Goal: Navigation & Orientation: Find specific page/section

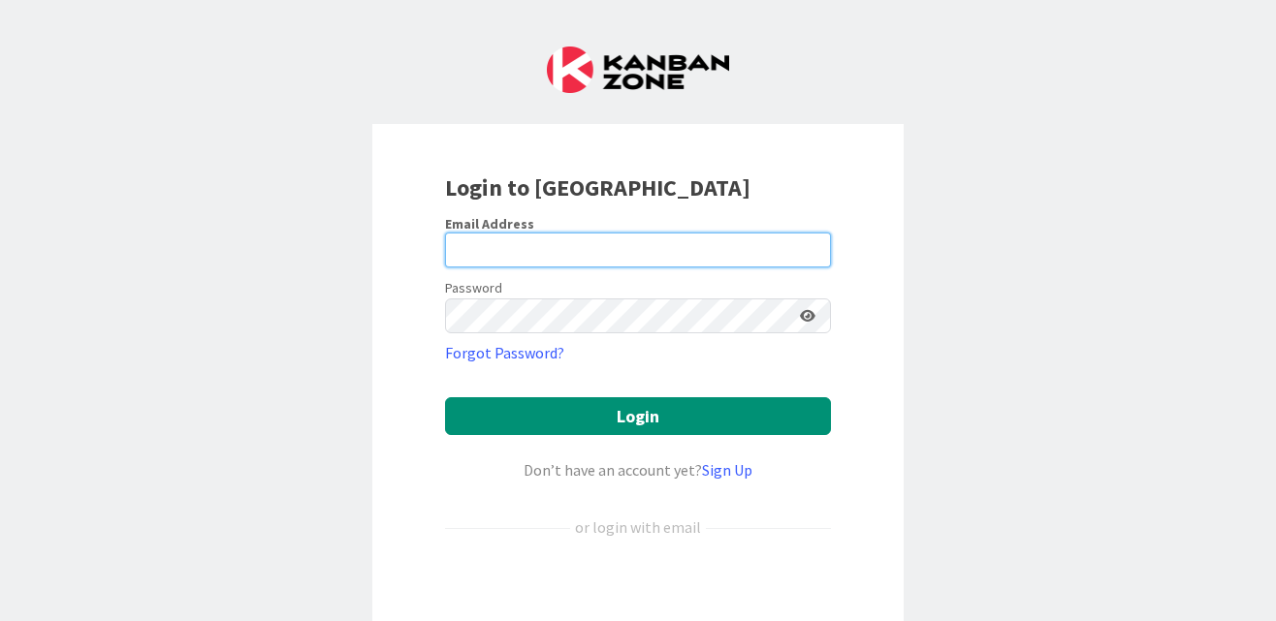
click at [554, 253] on input "email" at bounding box center [638, 250] width 386 height 35
type input "[PERSON_NAME][EMAIL_ADDRESS][DOMAIN_NAME]"
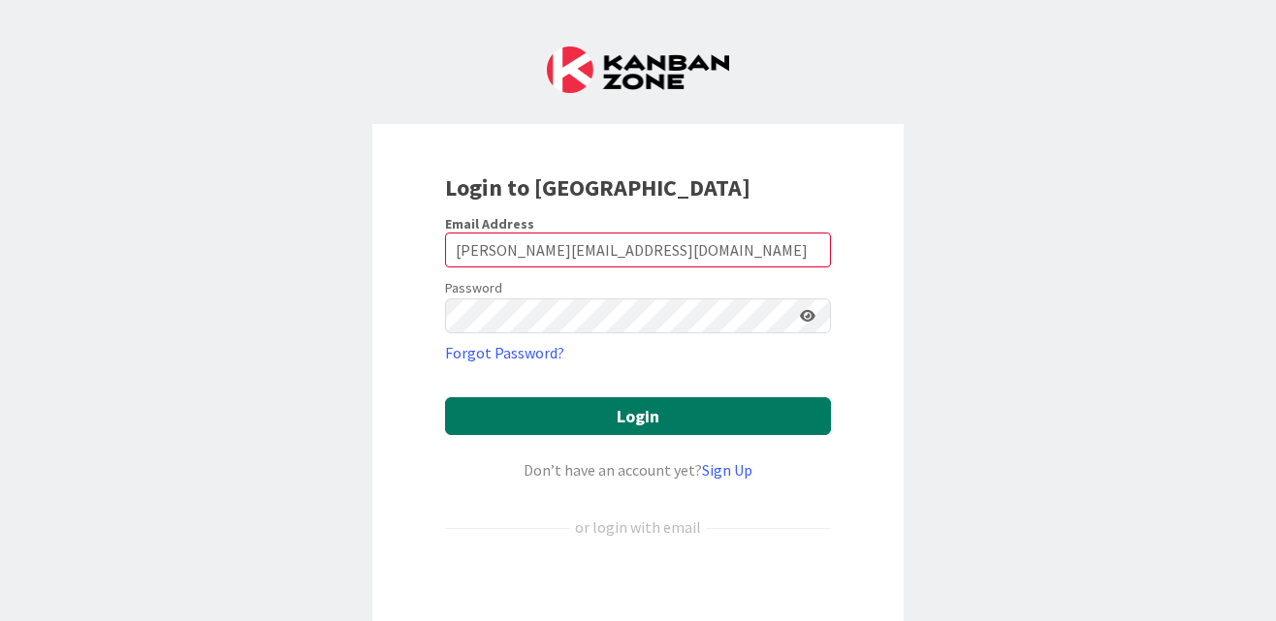
click at [616, 420] on button "Login" at bounding box center [638, 416] width 386 height 38
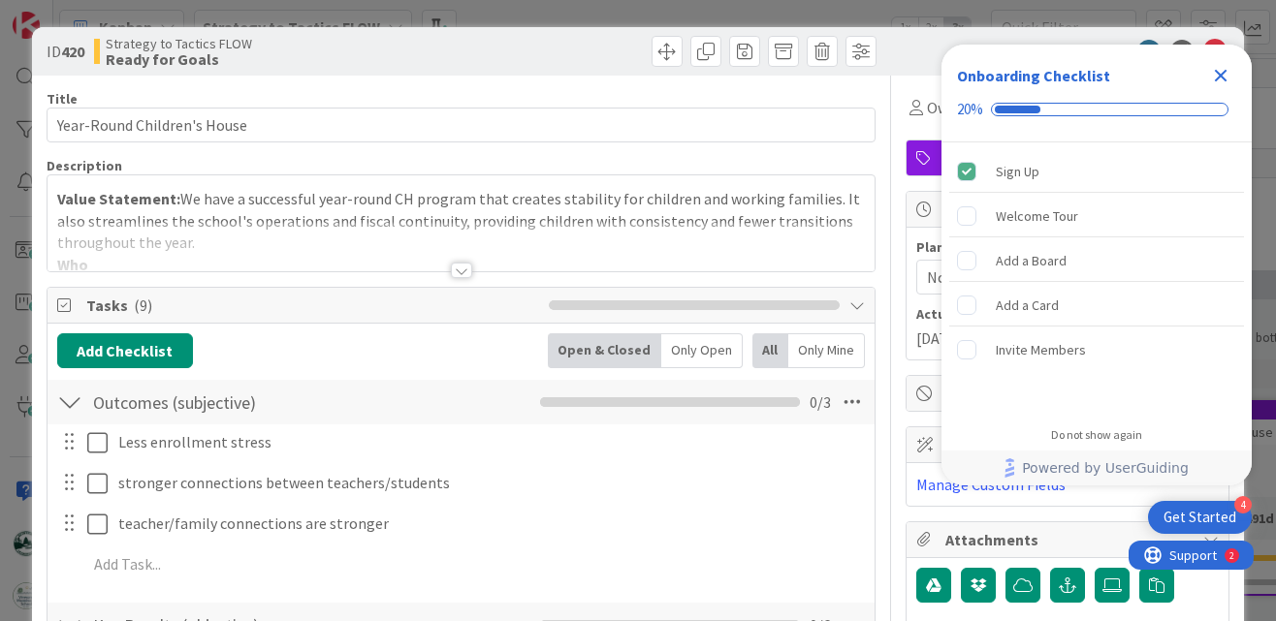
click at [1224, 66] on icon "Close Checklist" at bounding box center [1220, 75] width 23 height 23
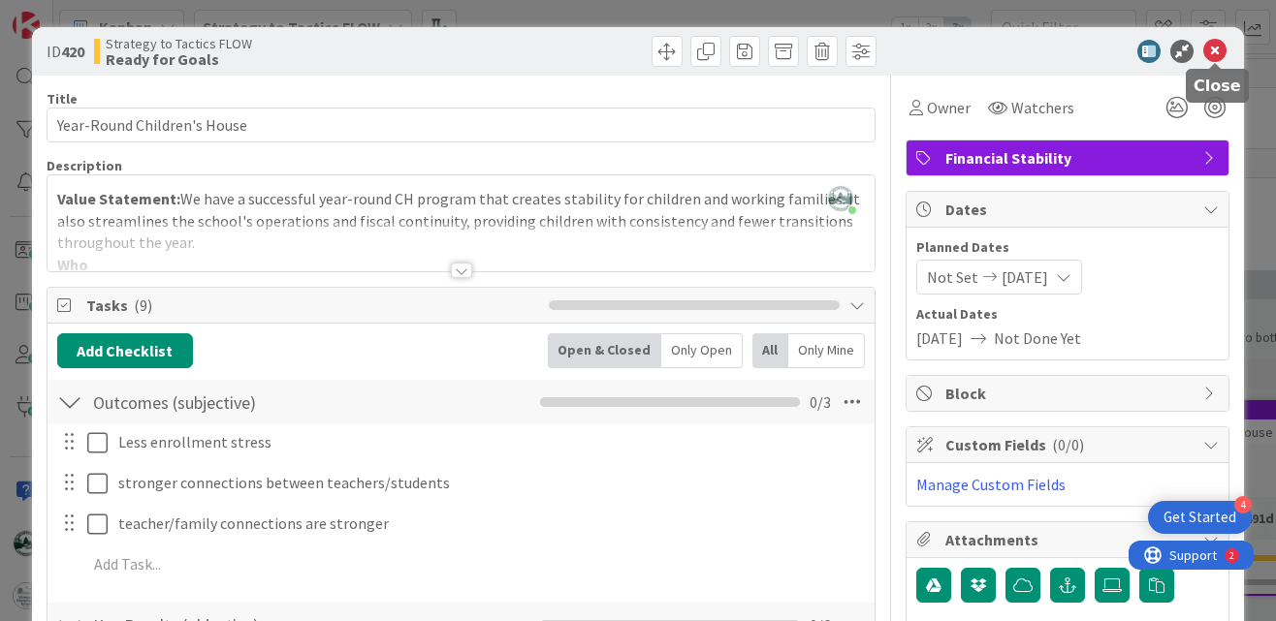
click at [1216, 48] on icon at bounding box center [1214, 51] width 23 height 23
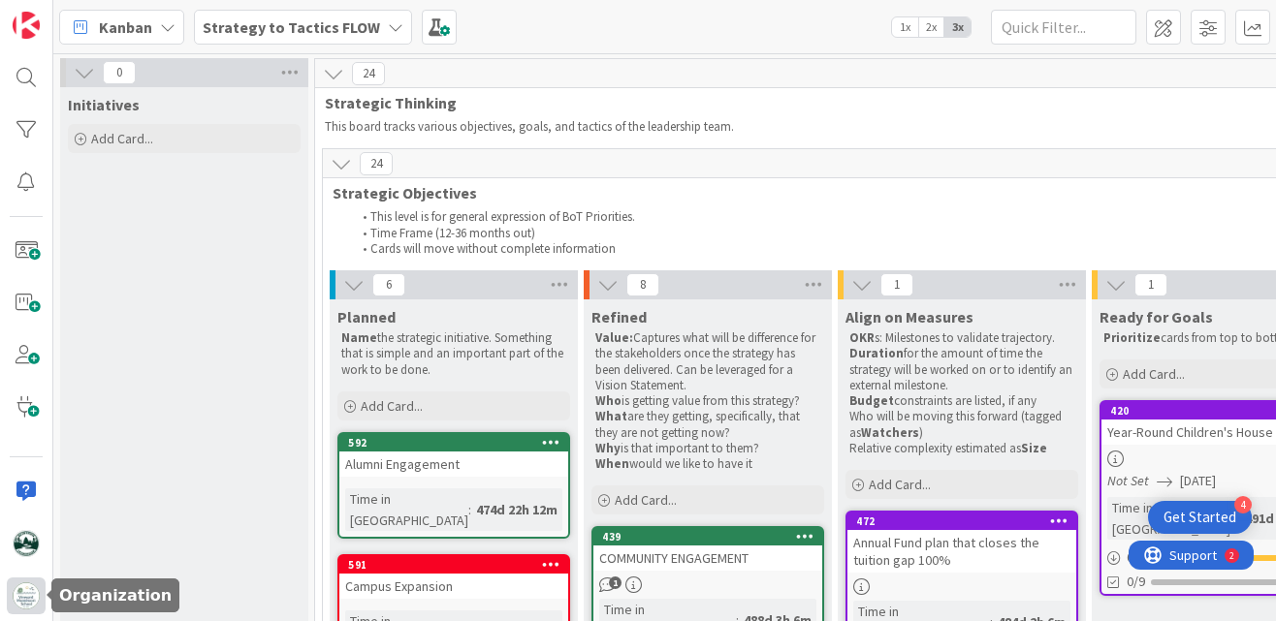
click at [23, 594] on img at bounding box center [26, 596] width 27 height 27
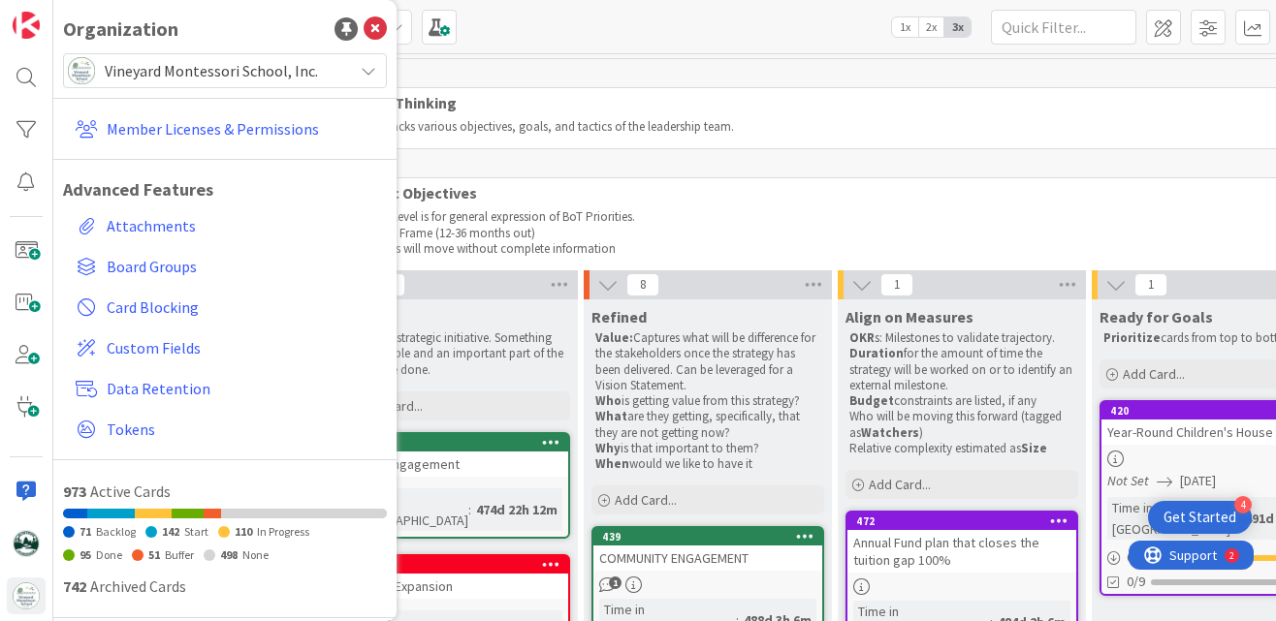
click at [262, 65] on span "Vineyard Montessori School, Inc." at bounding box center [224, 70] width 238 height 27
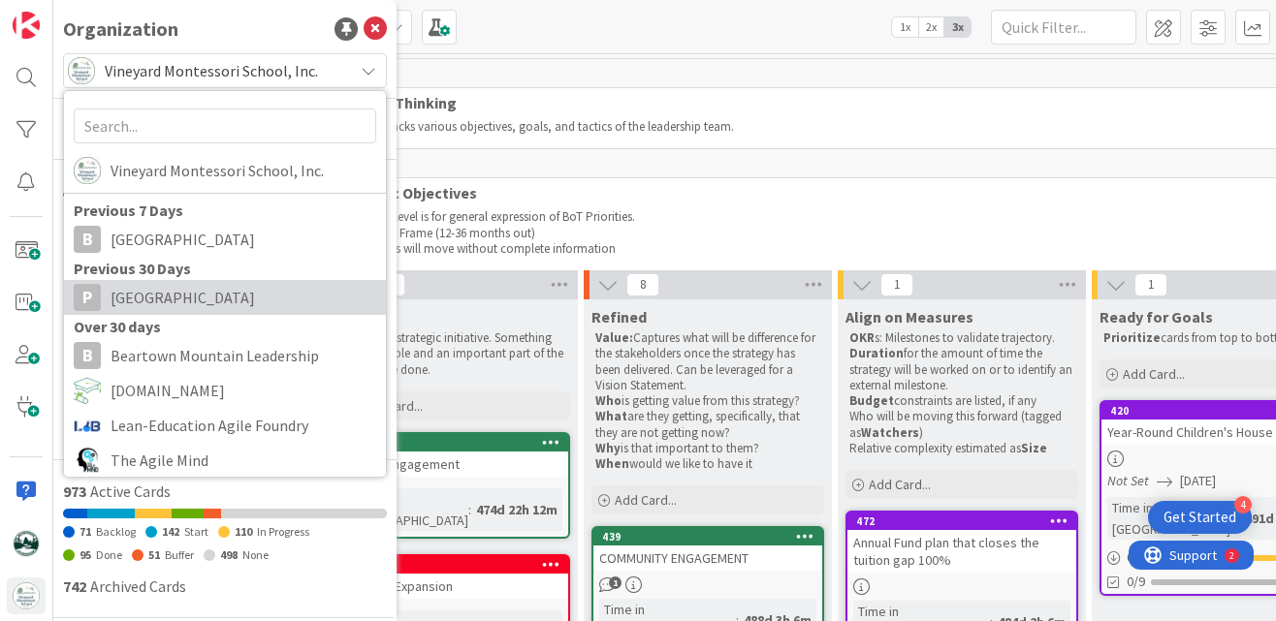
click at [247, 283] on span "[GEOGRAPHIC_DATA]" at bounding box center [243, 297] width 266 height 29
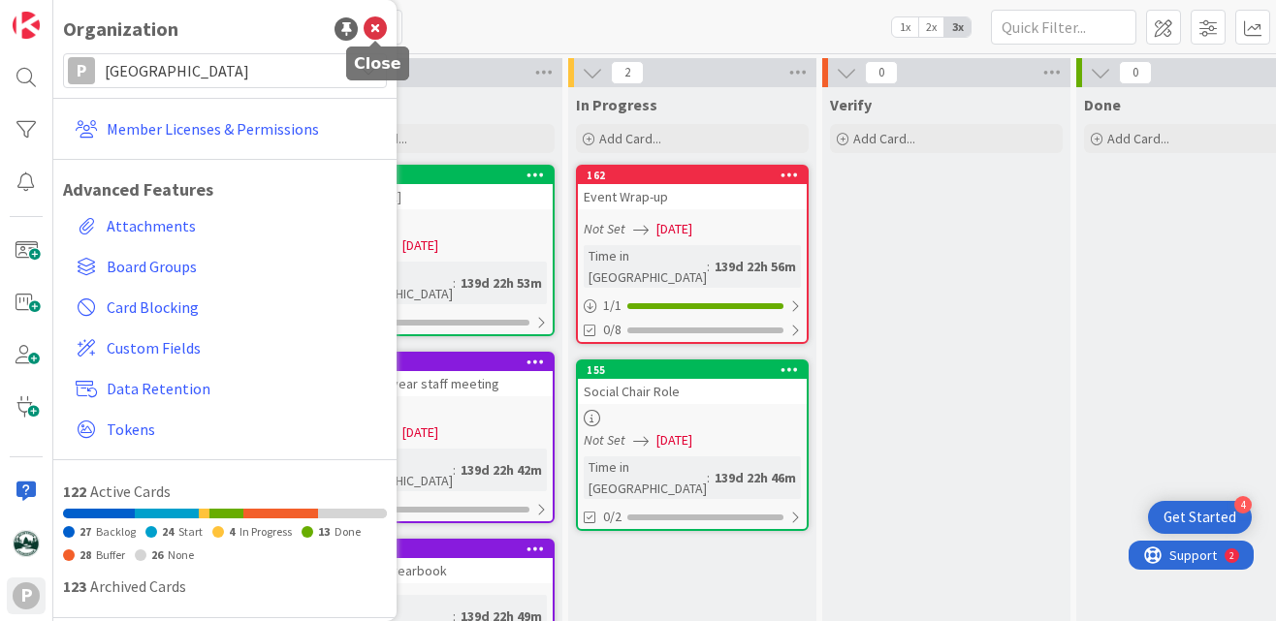
click at [379, 34] on icon at bounding box center [374, 28] width 23 height 23
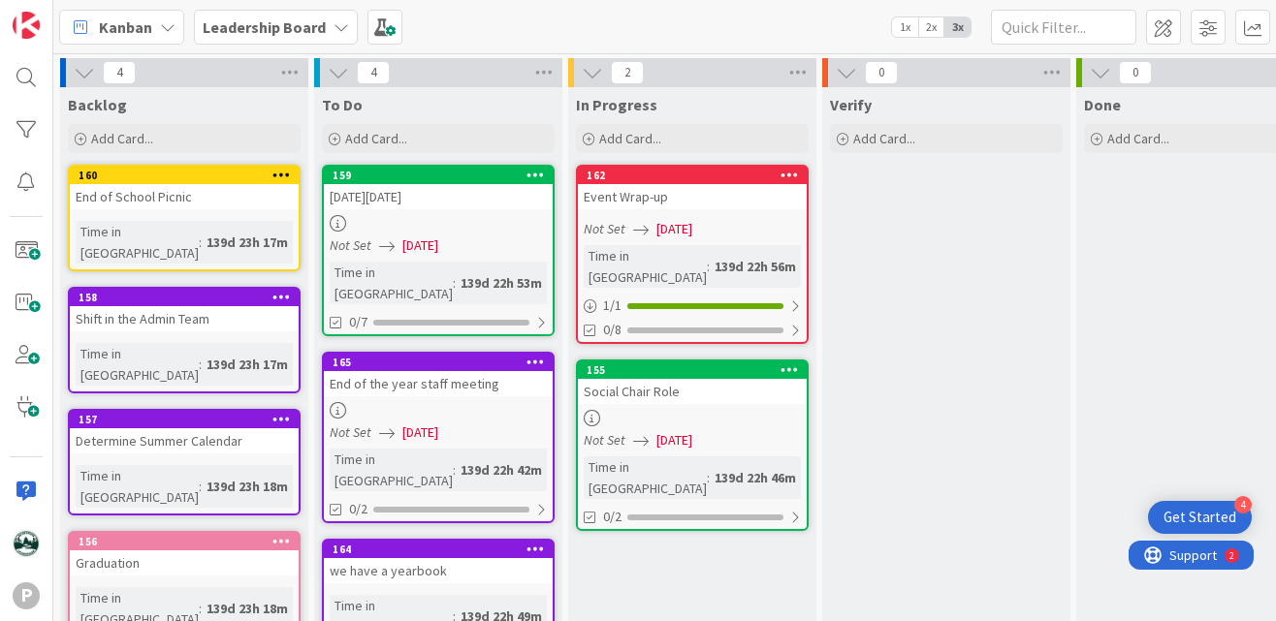
click at [298, 31] on b "Leadership Board" at bounding box center [264, 26] width 123 height 19
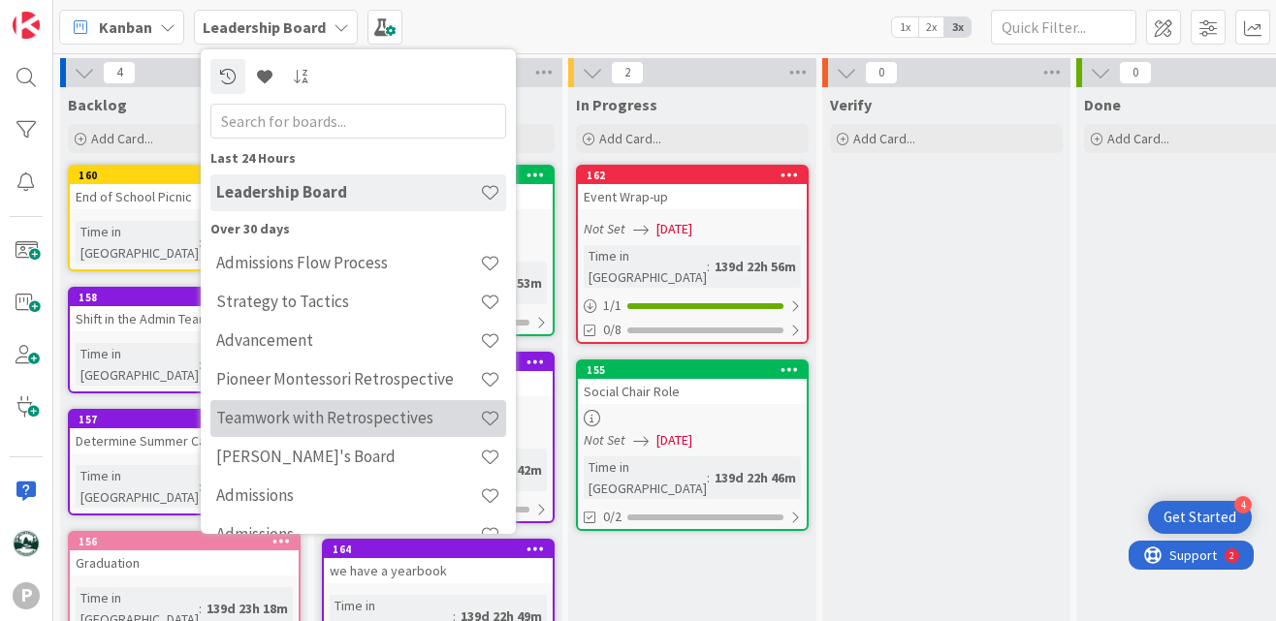
scroll to position [70, 0]
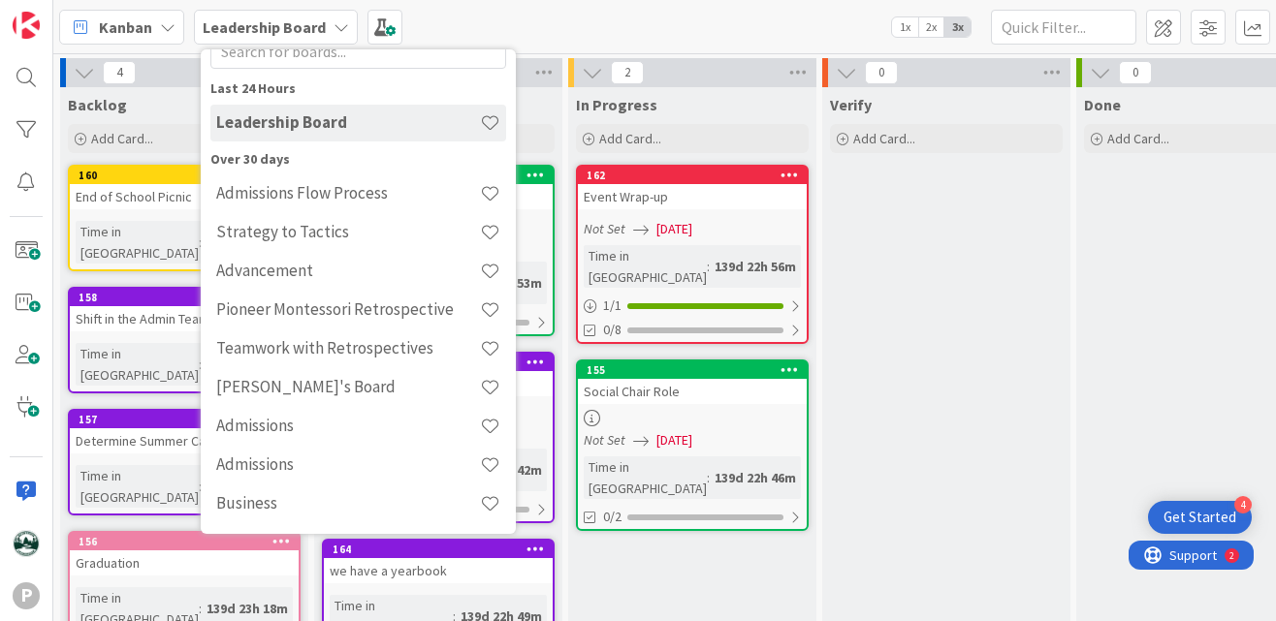
click at [280, 420] on h4 "Admissions" at bounding box center [348, 425] width 264 height 19
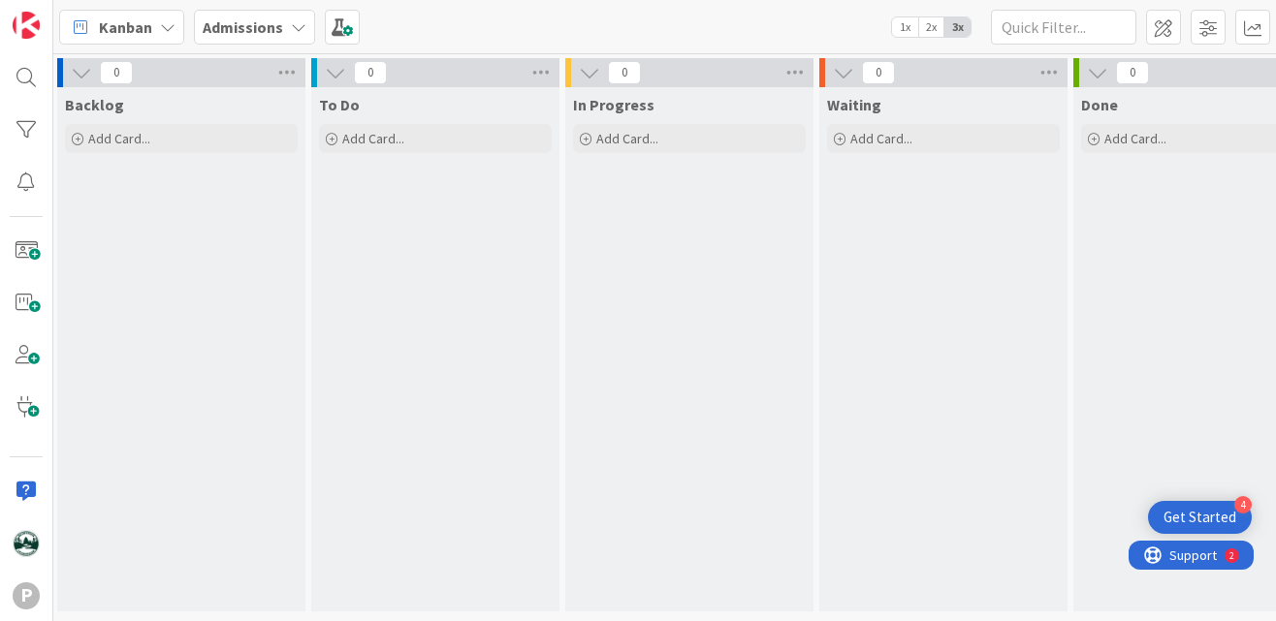
click at [267, 19] on b "Admissions" at bounding box center [243, 26] width 80 height 19
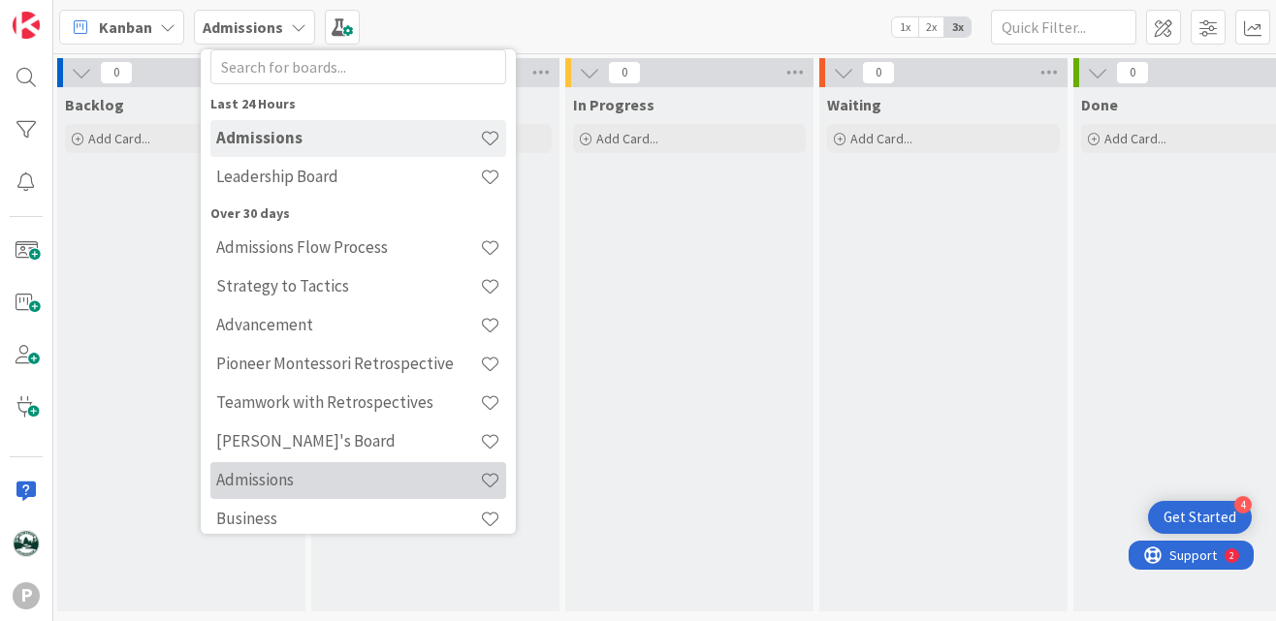
click at [336, 480] on h4 "Admissions" at bounding box center [348, 479] width 264 height 19
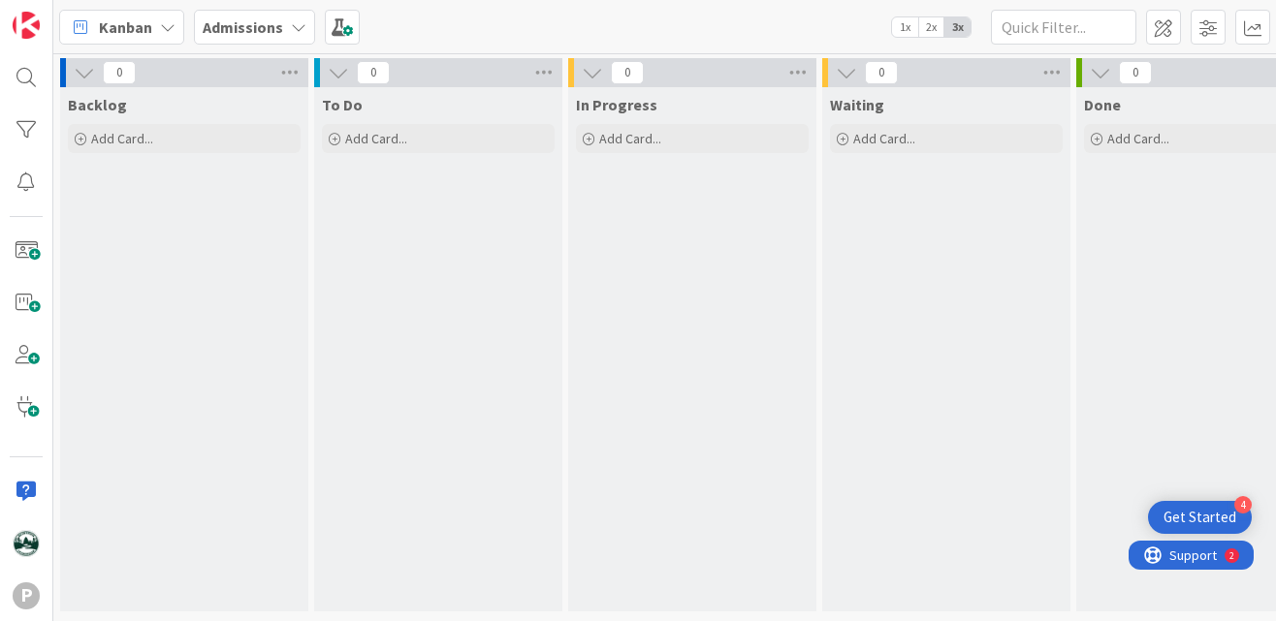
click at [293, 29] on icon at bounding box center [299, 27] width 16 height 16
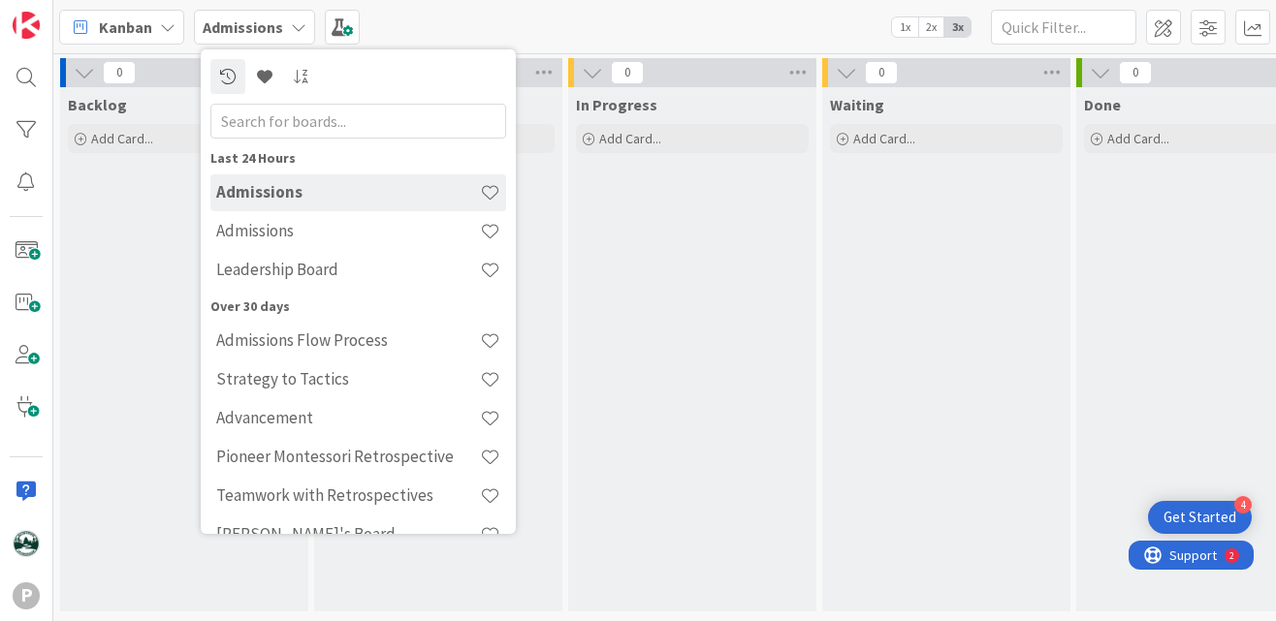
click at [327, 343] on h4 "Admissions Flow Process" at bounding box center [348, 340] width 264 height 19
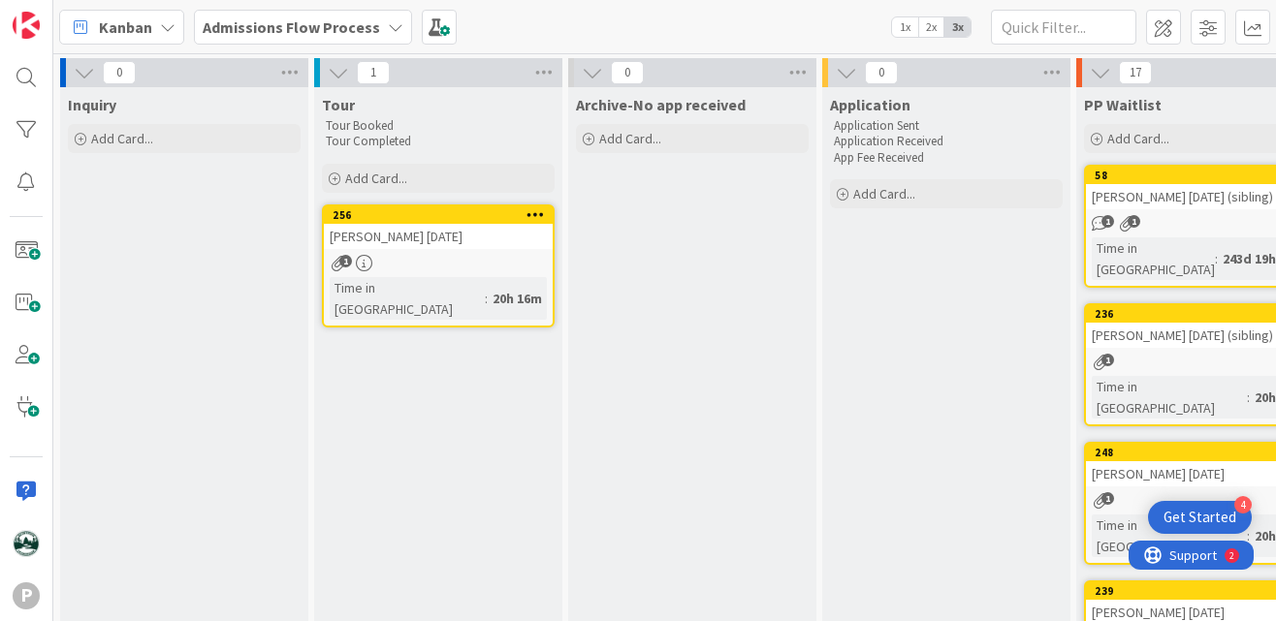
click at [388, 33] on icon at bounding box center [396, 27] width 16 height 16
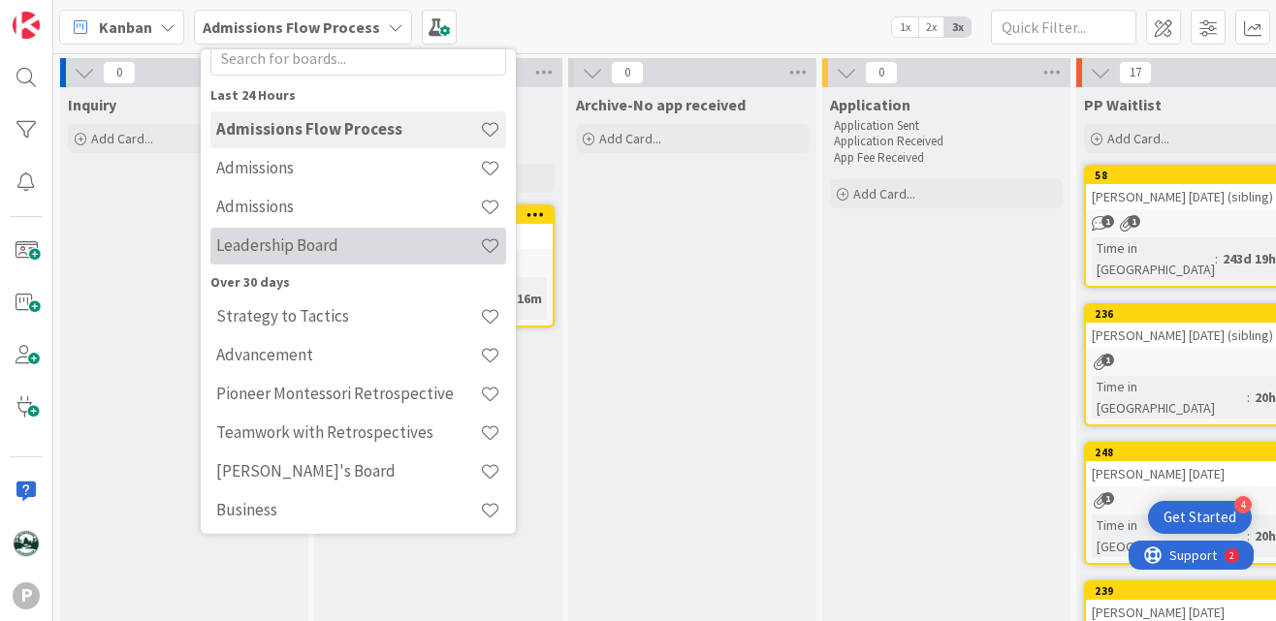
scroll to position [70, 0]
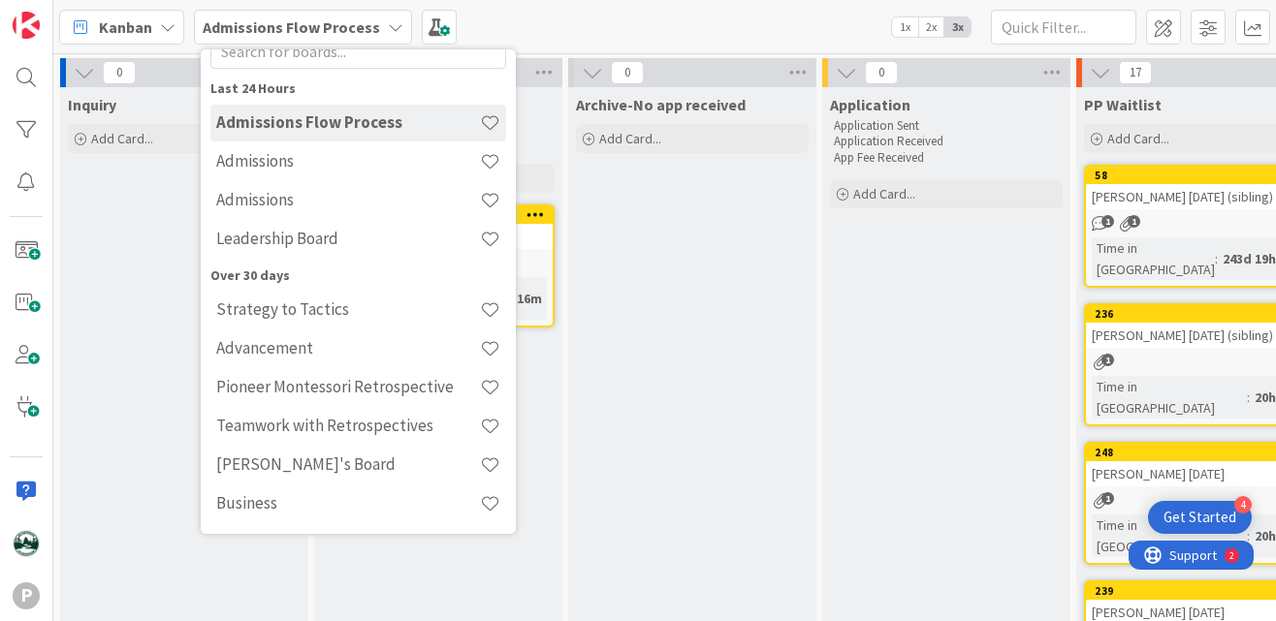
click at [344, 219] on div "Admissions Flow Process Admissions Admissions Leadership Board" at bounding box center [358, 182] width 296 height 155
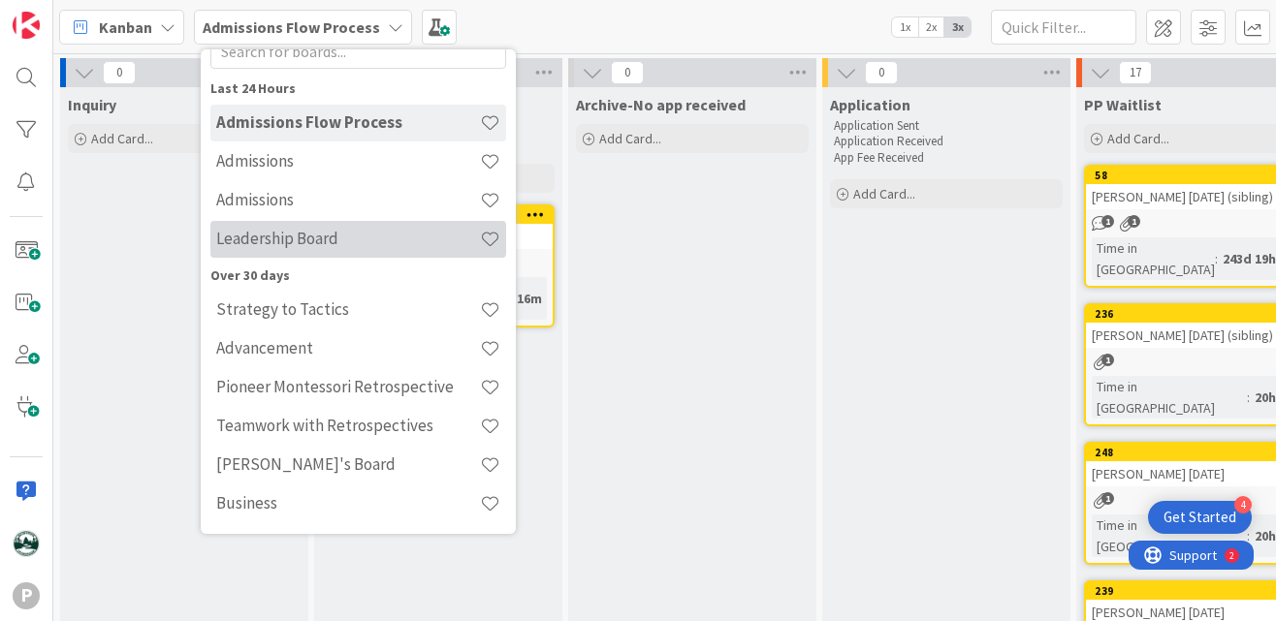
click at [343, 237] on h4 "Leadership Board" at bounding box center [348, 238] width 264 height 19
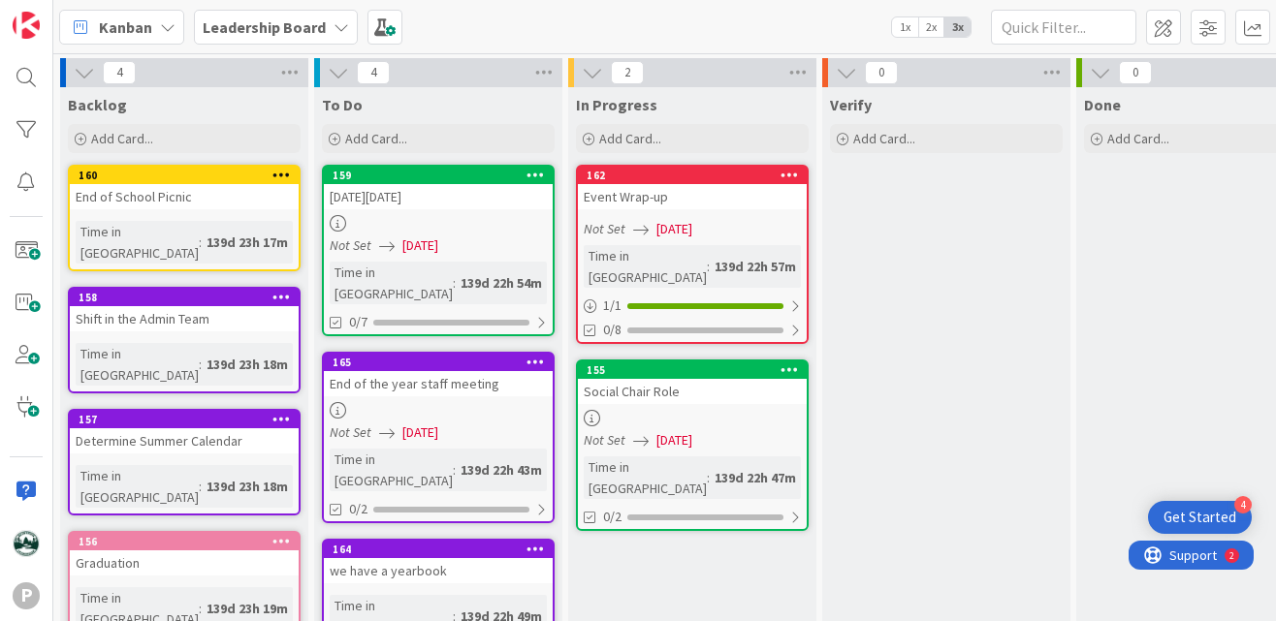
click at [288, 38] on span "Leadership Board" at bounding box center [264, 27] width 123 height 23
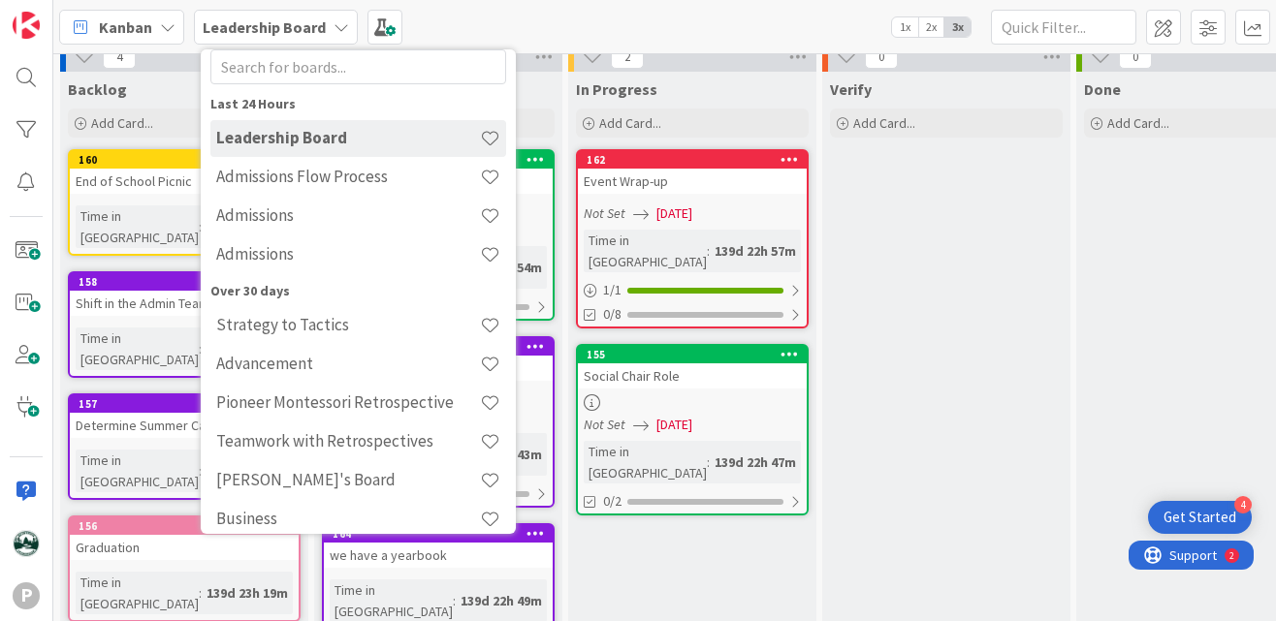
click at [801, 512] on div "In Progress Add Card... 162 Event Wrap-up Not Set [DATE] Time in [GEOGRAPHIC_DA…" at bounding box center [692, 464] width 248 height 785
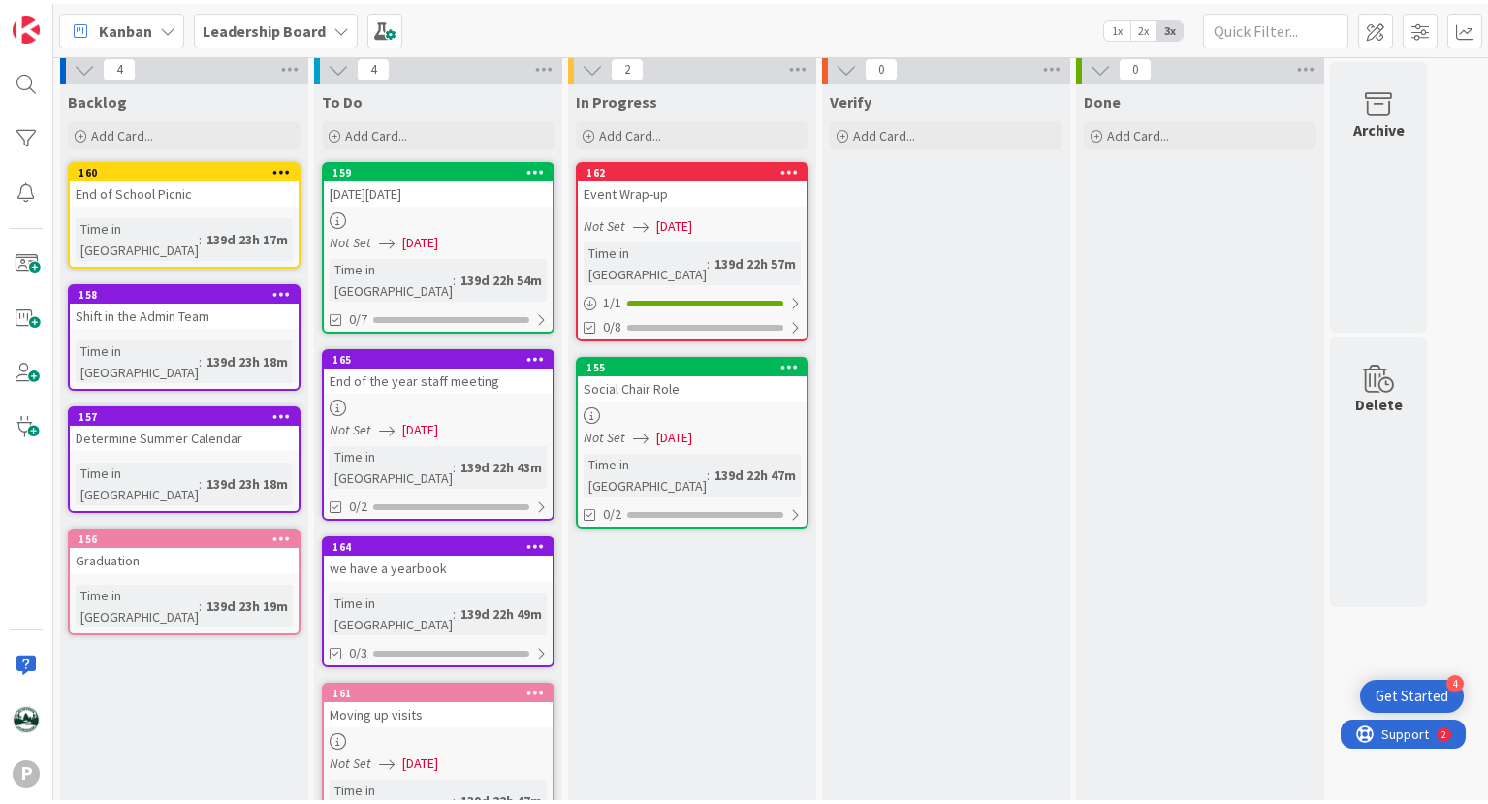
scroll to position [0, 0]
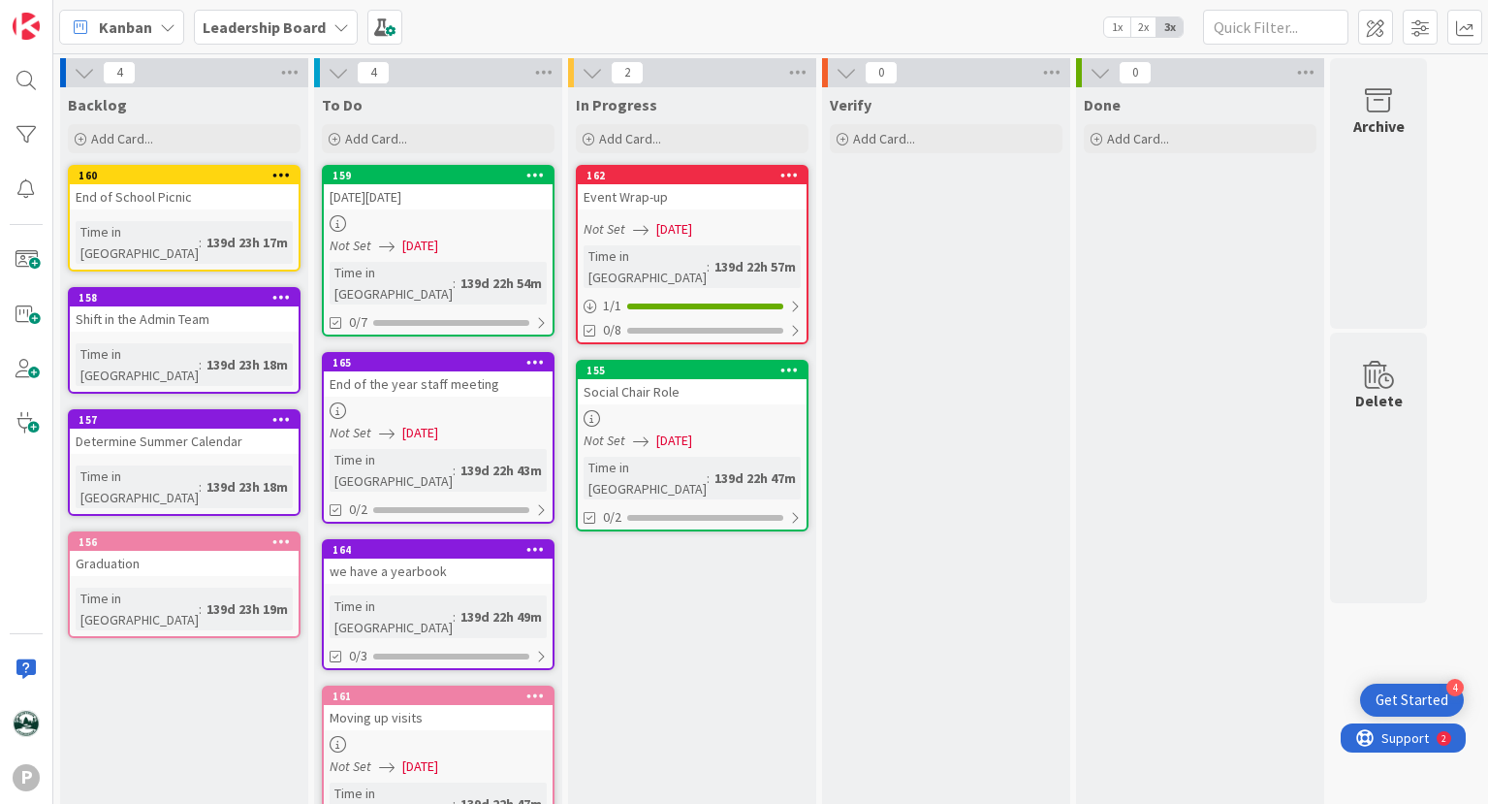
click at [286, 29] on b "Leadership Board" at bounding box center [264, 26] width 123 height 19
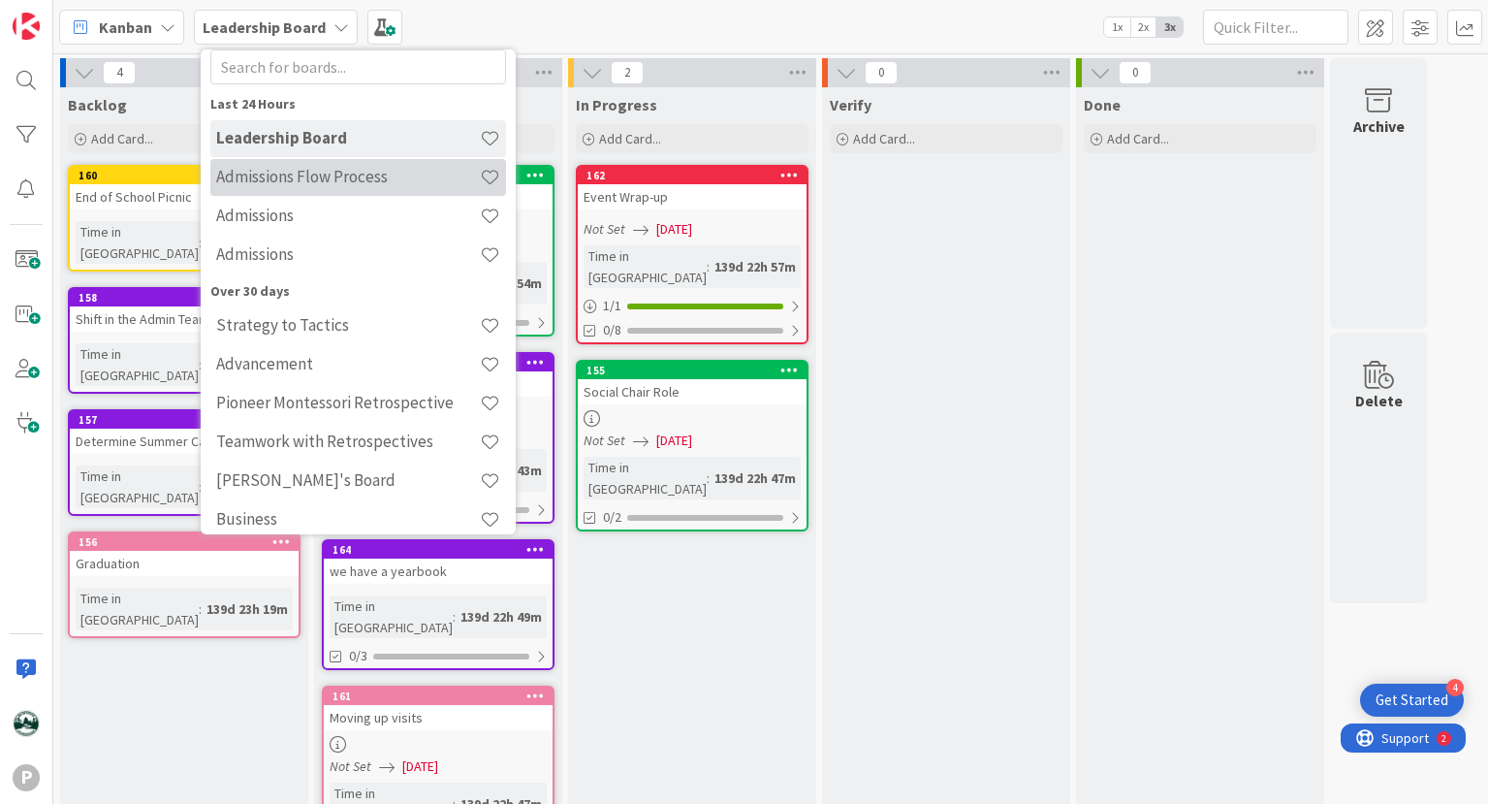
click at [343, 190] on div "Admissions Flow Process" at bounding box center [358, 177] width 296 height 37
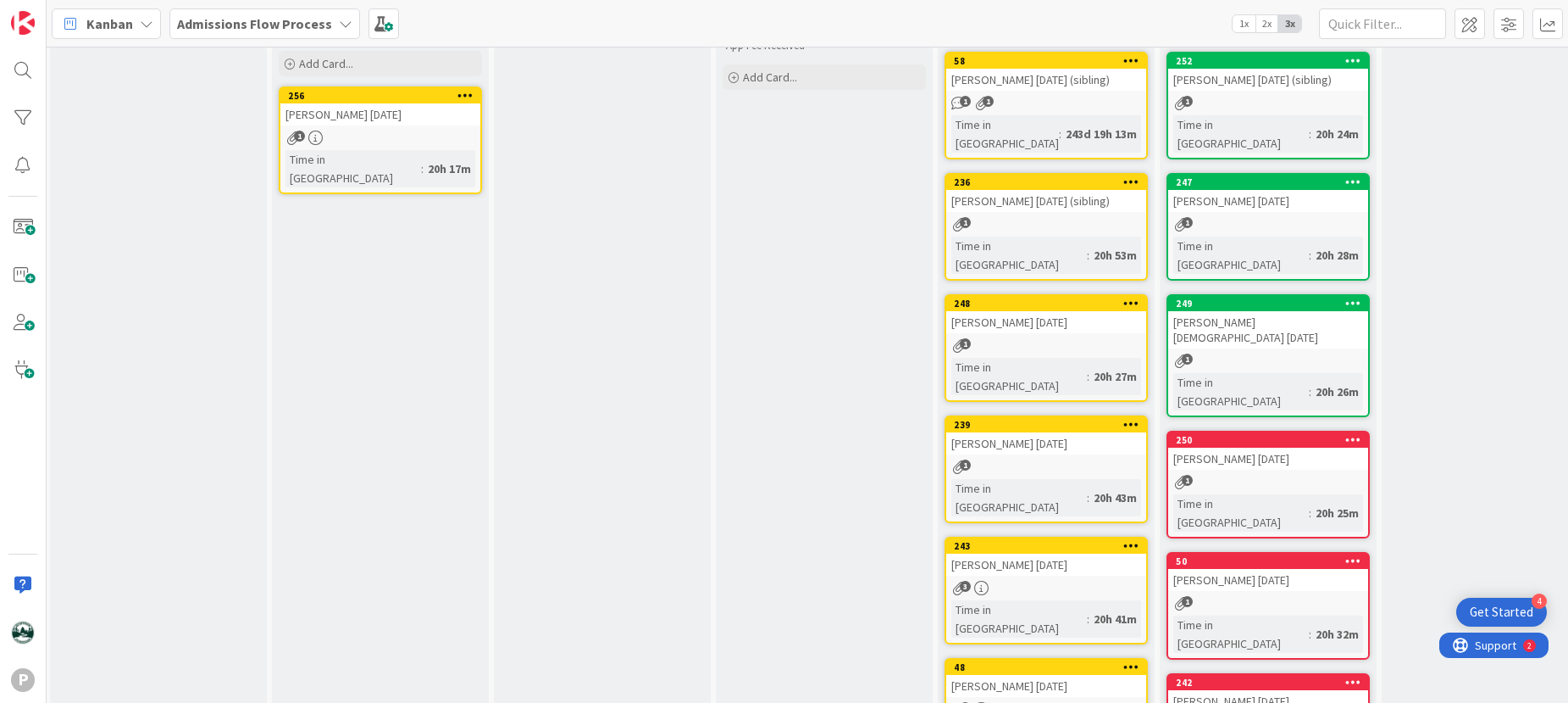
scroll to position [0, 3]
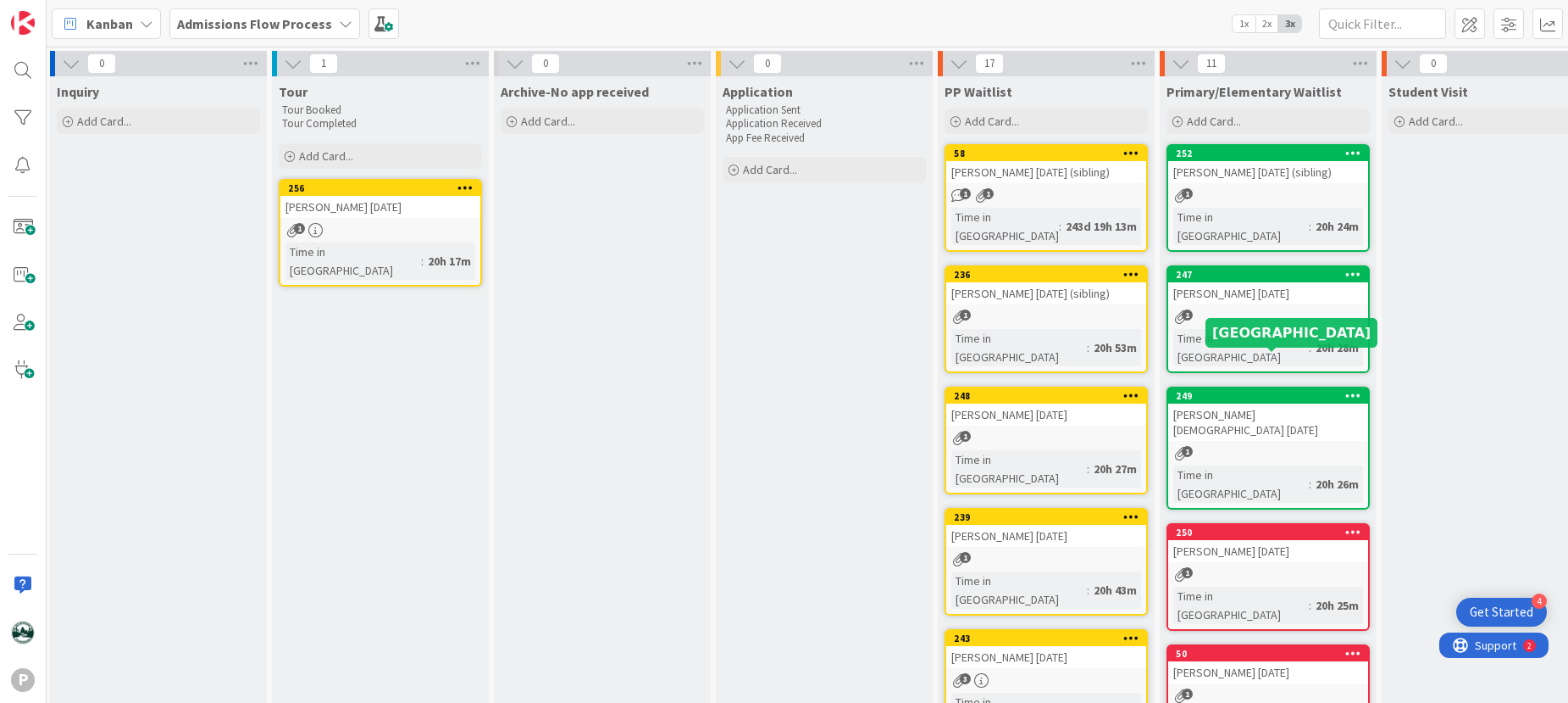
click at [1114, 390] on div "249" at bounding box center [1272, 396] width 192 height 12
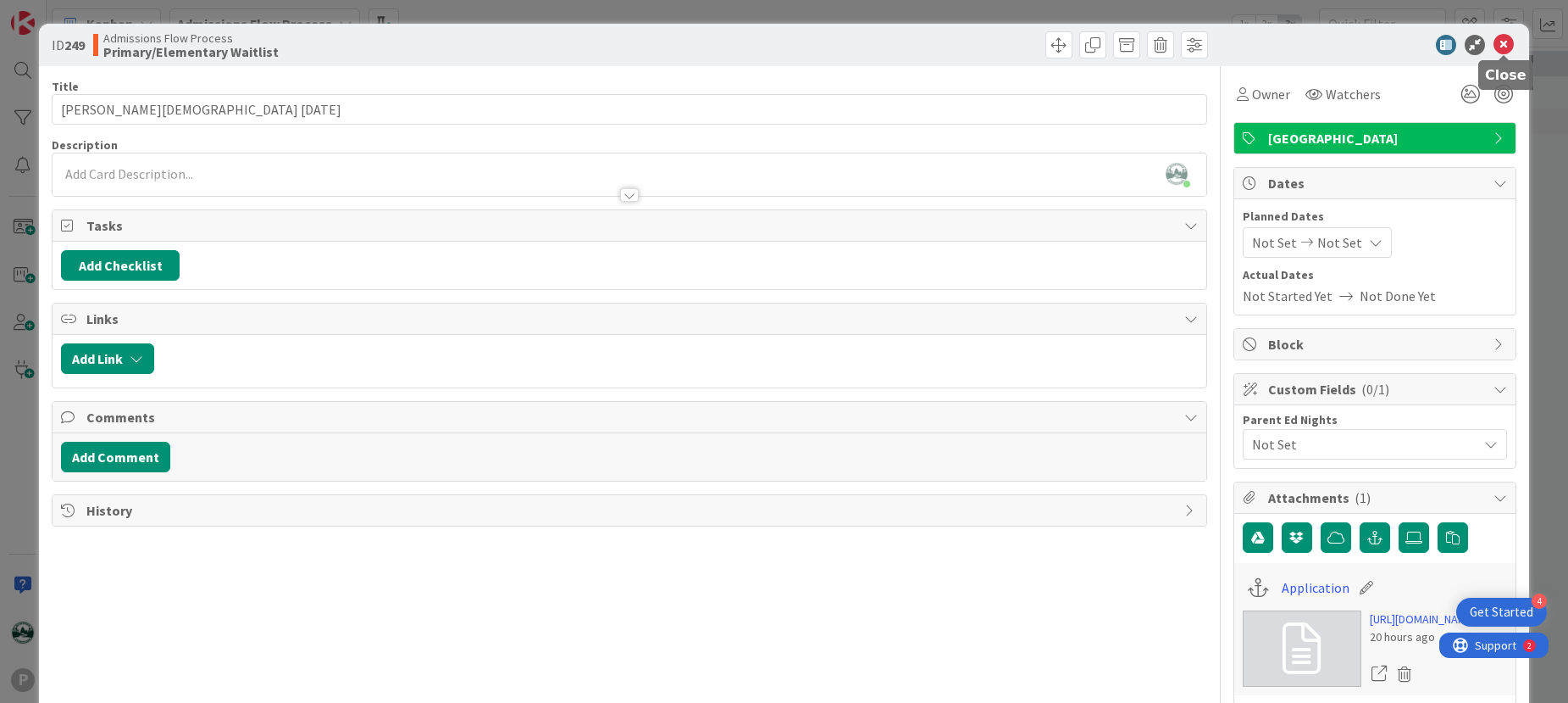
click at [1114, 43] on icon at bounding box center [1503, 45] width 20 height 20
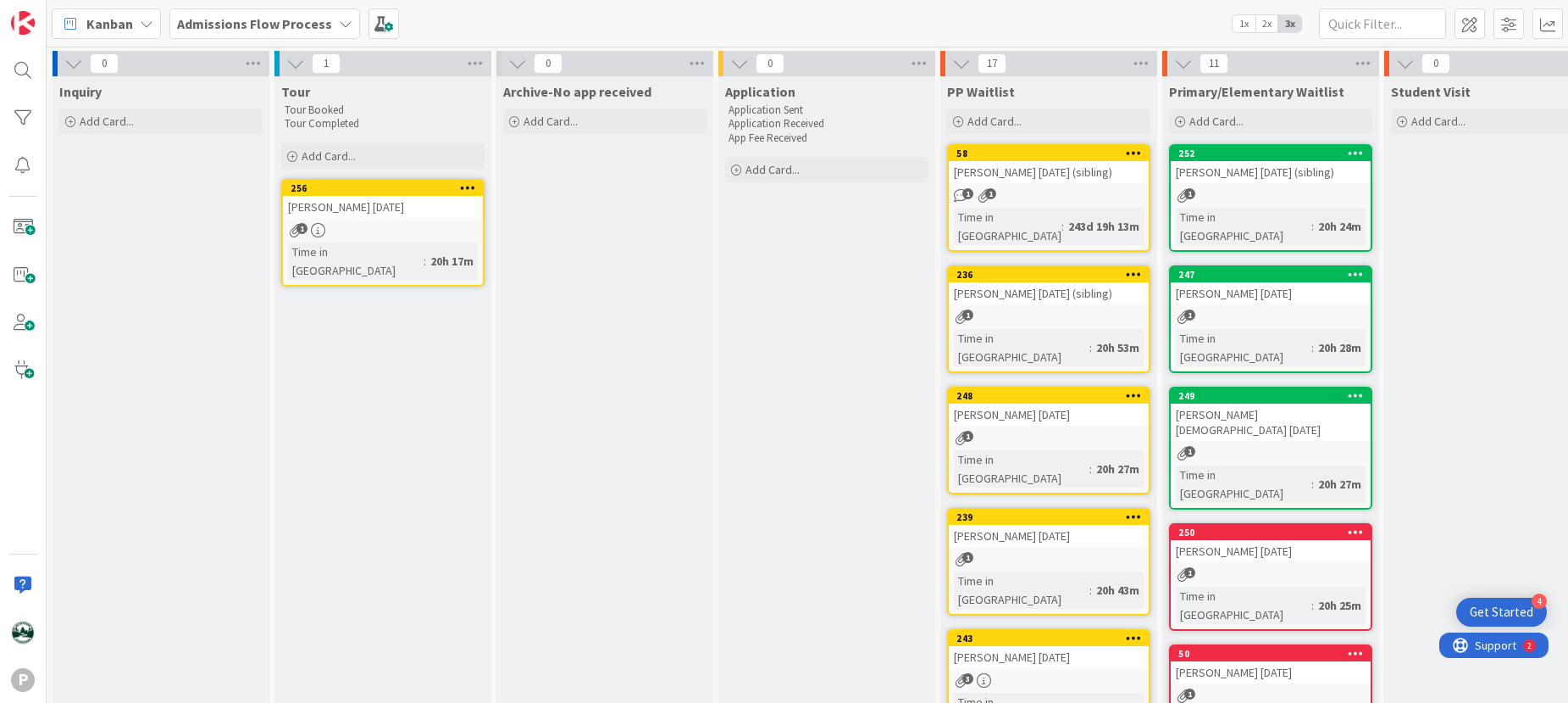
click at [300, 24] on b "Admissions Flow Process" at bounding box center [254, 23] width 155 height 17
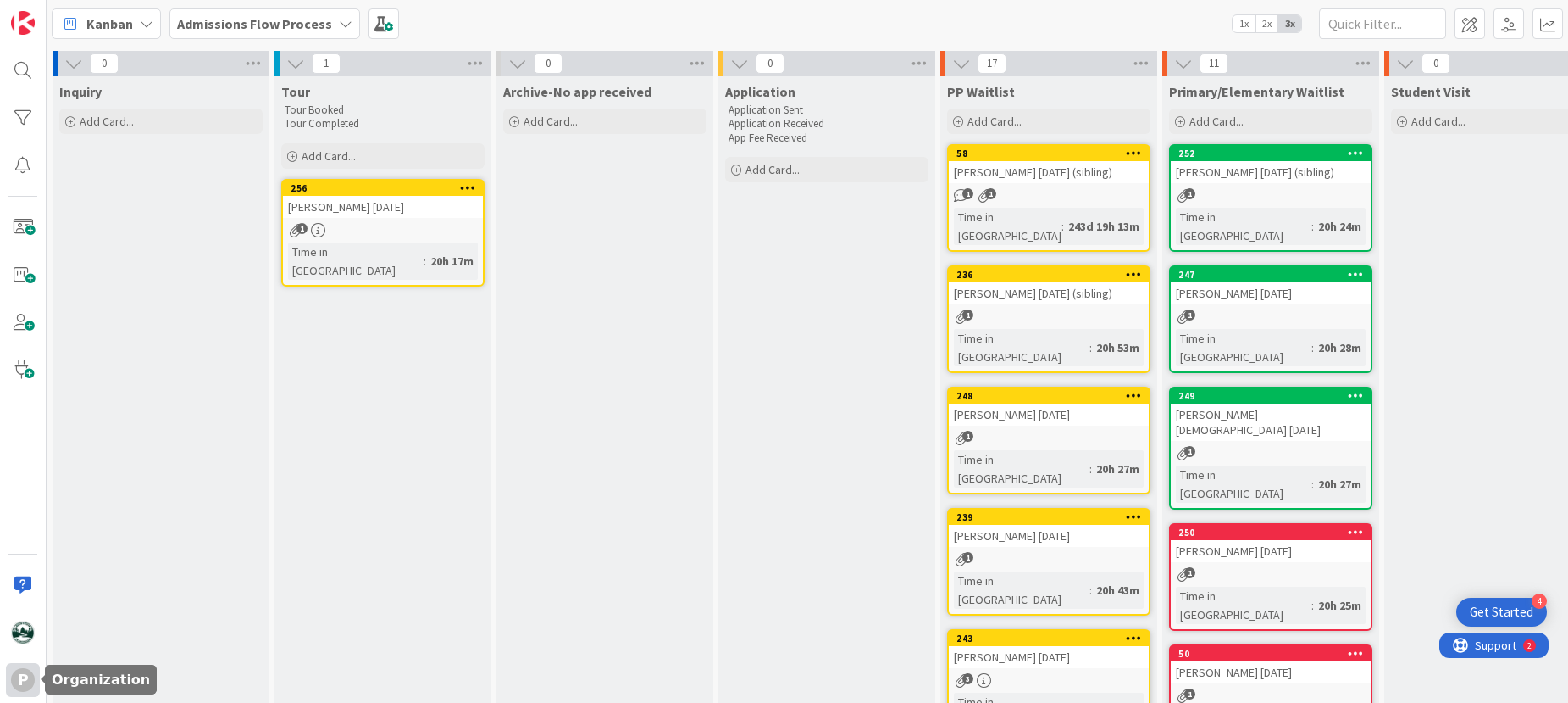
click at [14, 542] on div "P" at bounding box center [23, 679] width 34 height 34
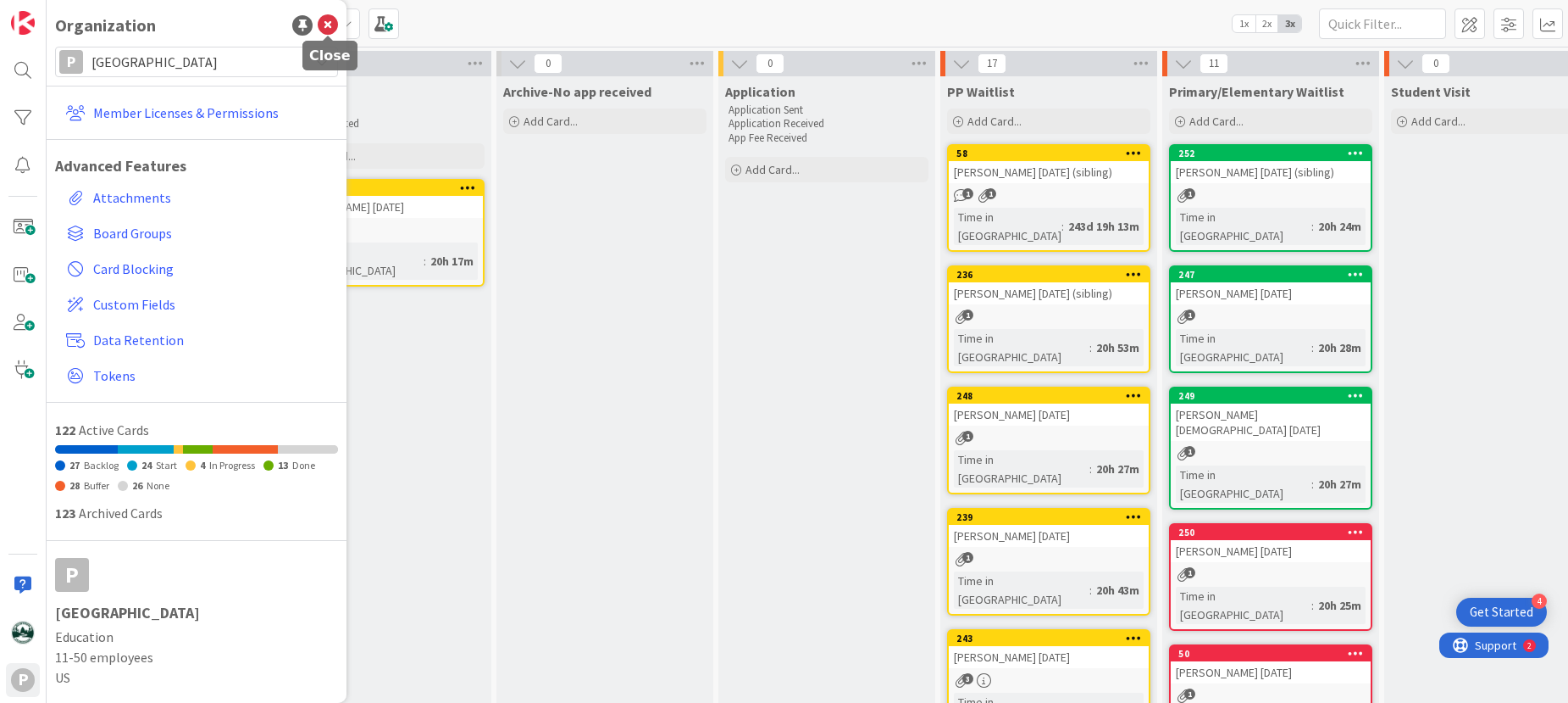
click at [330, 21] on icon at bounding box center [327, 24] width 20 height 20
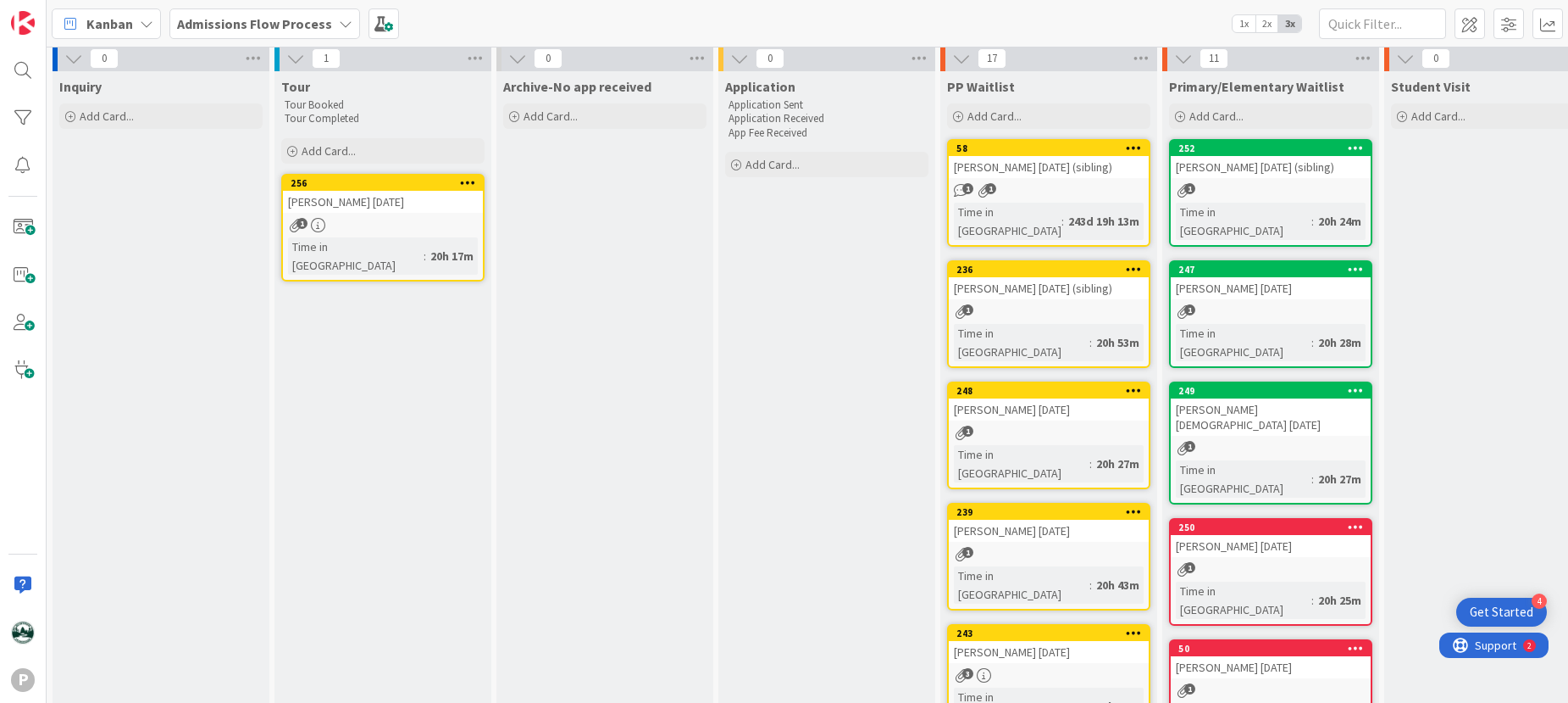
scroll to position [5, 1]
click at [284, 28] on b "Admissions Flow Process" at bounding box center [254, 23] width 155 height 17
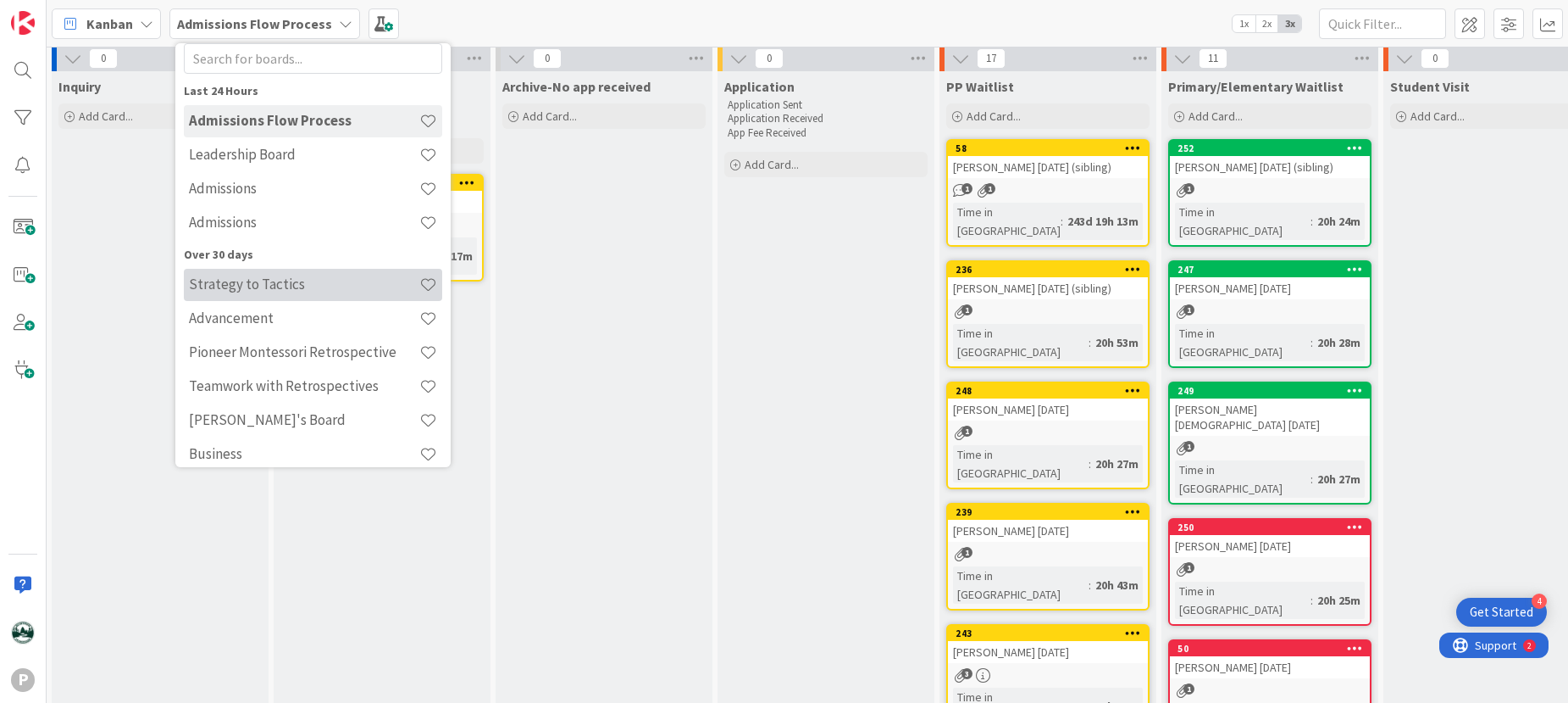
click at [292, 277] on h4 "Strategy to Tactics" at bounding box center [304, 283] width 231 height 17
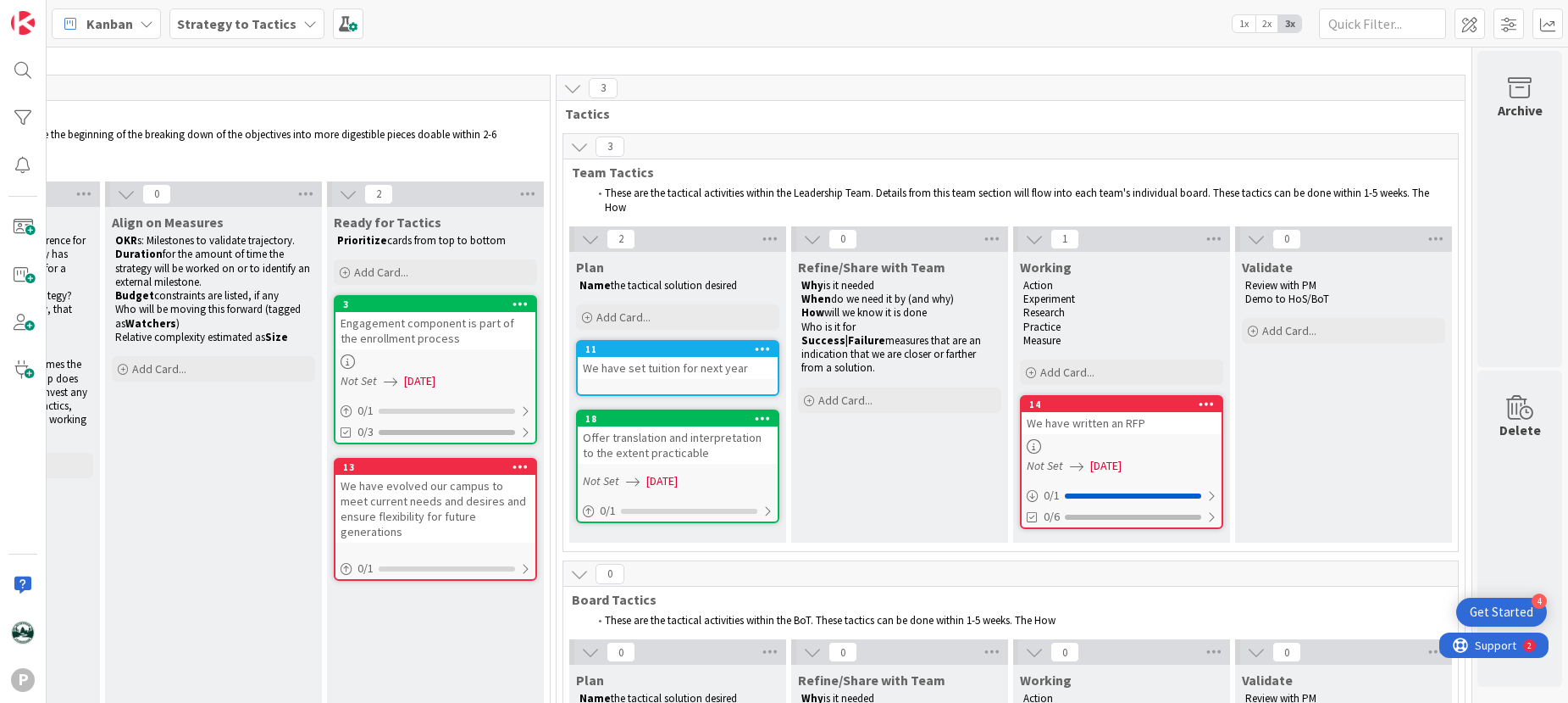
scroll to position [50, 1529]
